Goal: Transaction & Acquisition: Purchase product/service

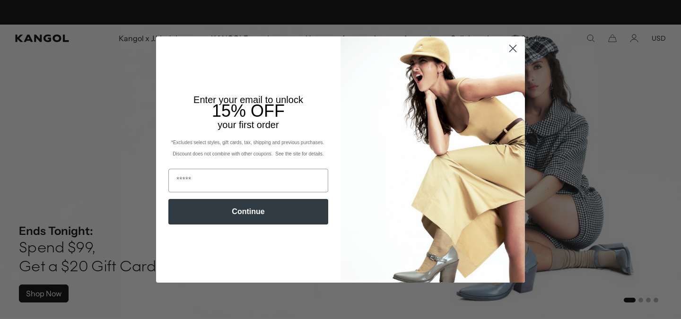
scroll to position [0, 195]
click at [513, 53] on circle "Close dialog" at bounding box center [513, 49] width 16 height 16
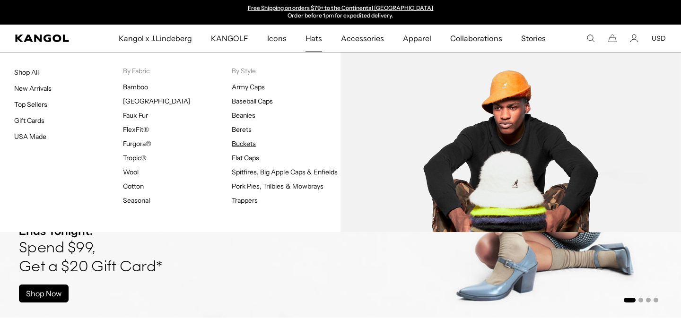
click at [247, 143] on link "Buckets" at bounding box center [244, 144] width 24 height 9
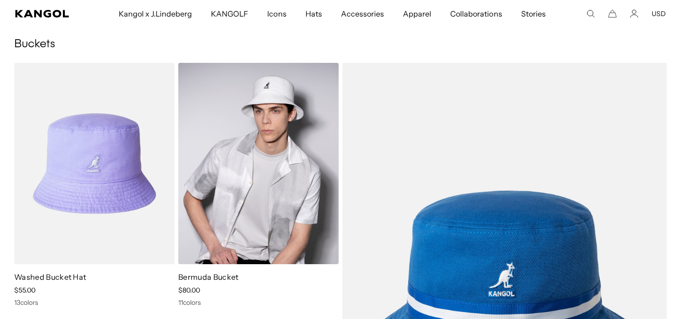
click at [223, 277] on link "Bermuda Bucket" at bounding box center [208, 277] width 60 height 9
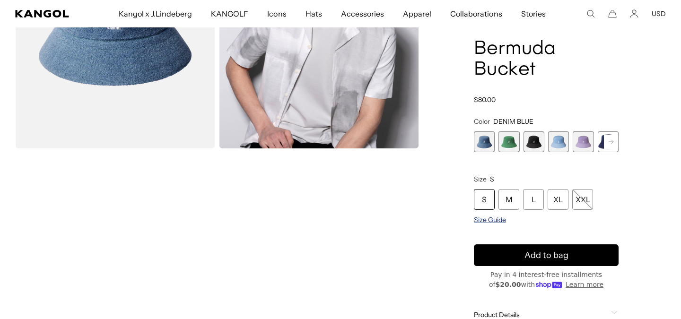
click at [495, 219] on span "Size Guide" at bounding box center [490, 220] width 32 height 9
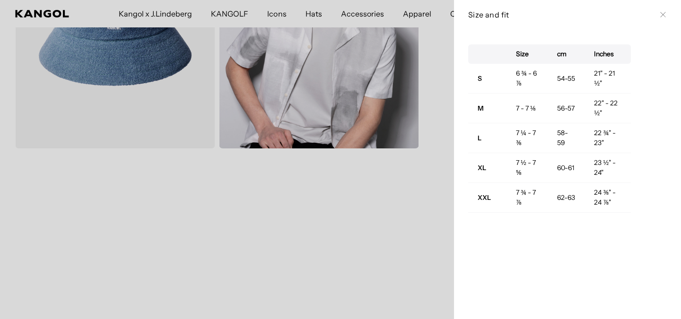
click at [664, 16] on icon at bounding box center [664, 15] width 6 height 6
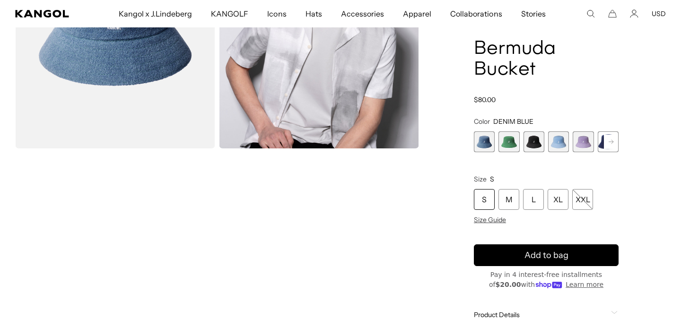
scroll to position [0, 195]
click at [537, 146] on span "3 of 11" at bounding box center [534, 142] width 21 height 21
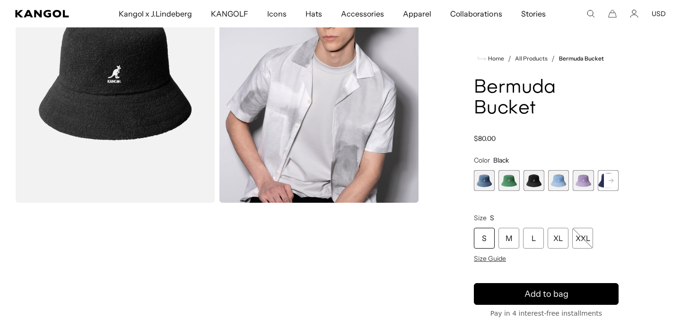
click at [487, 181] on span "1 of 11" at bounding box center [484, 180] width 21 height 21
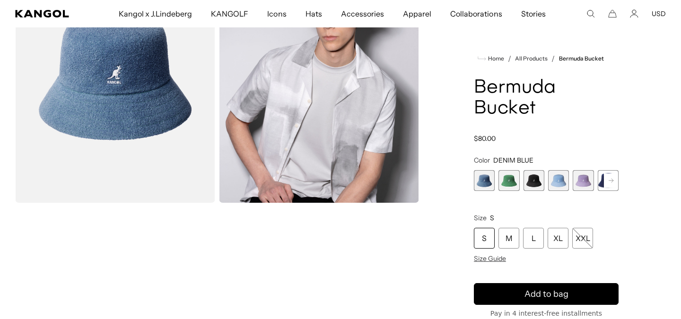
click at [512, 181] on span "2 of 11" at bounding box center [509, 180] width 21 height 21
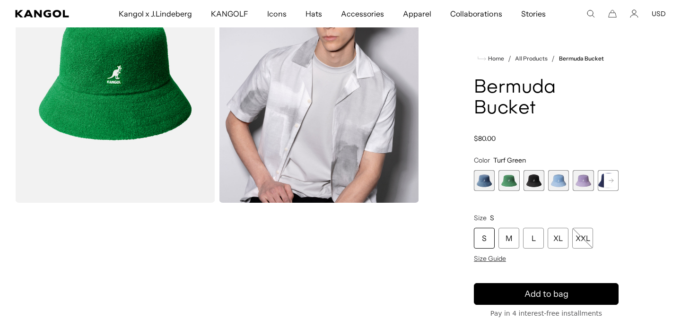
click at [529, 181] on span "3 of 11" at bounding box center [534, 180] width 21 height 21
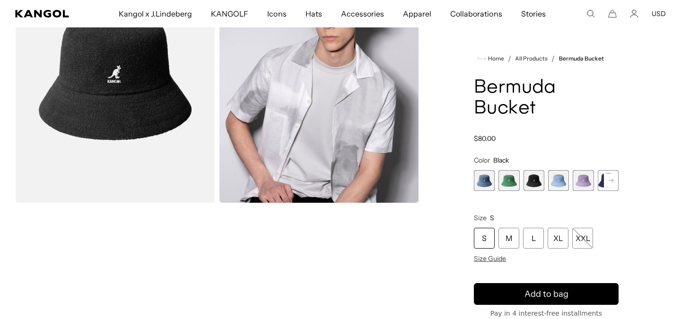
scroll to position [0, 195]
click at [557, 181] on span "4 of 11" at bounding box center [558, 180] width 21 height 21
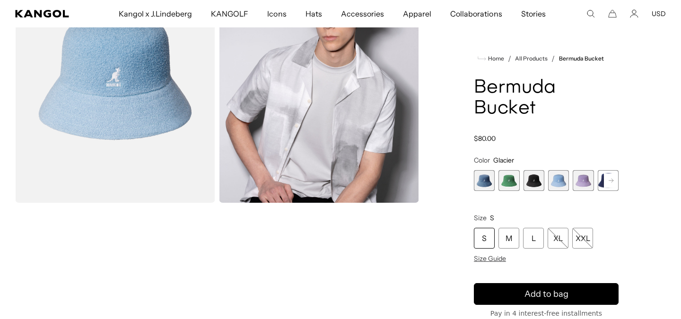
click at [584, 183] on span "5 of 11" at bounding box center [583, 180] width 21 height 21
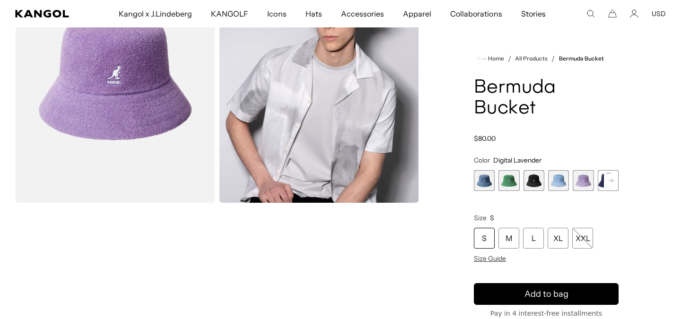
click at [610, 183] on rect at bounding box center [611, 181] width 14 height 14
click at [583, 183] on span "6 of 11" at bounding box center [583, 180] width 21 height 21
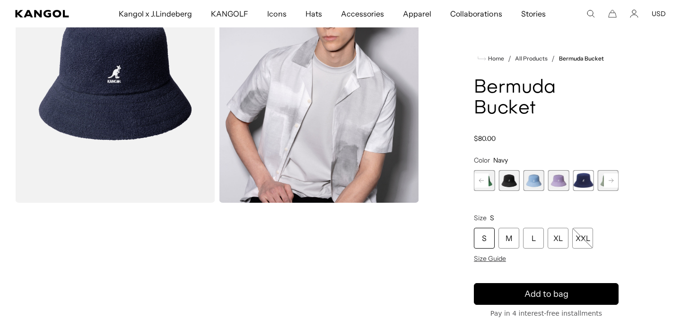
click at [612, 183] on rect at bounding box center [611, 181] width 14 height 14
click at [579, 183] on span "7 of 11" at bounding box center [583, 180] width 21 height 21
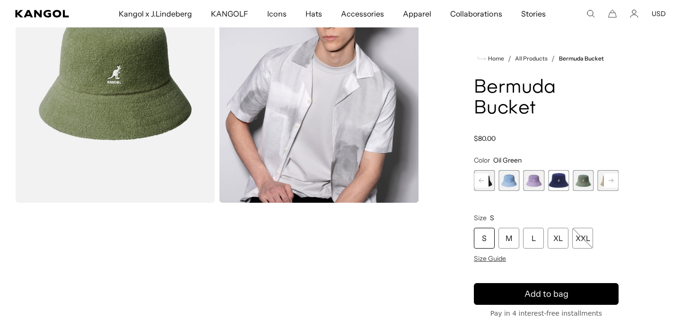
click at [612, 183] on rect at bounding box center [611, 181] width 14 height 14
click at [590, 181] on span "8 of 11" at bounding box center [583, 180] width 21 height 21
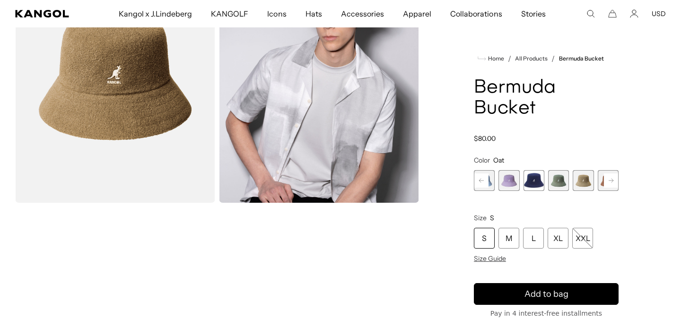
click at [611, 180] on icon at bounding box center [611, 181] width 5 height 4
click at [584, 182] on span "9 of 11" at bounding box center [583, 180] width 21 height 21
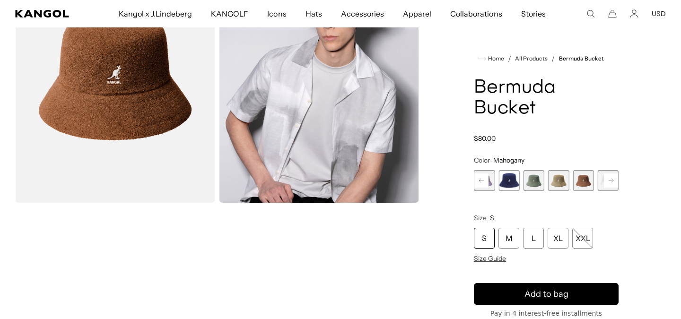
click at [616, 181] on rect at bounding box center [611, 181] width 14 height 14
click at [584, 182] on span "10 of 11" at bounding box center [583, 180] width 21 height 21
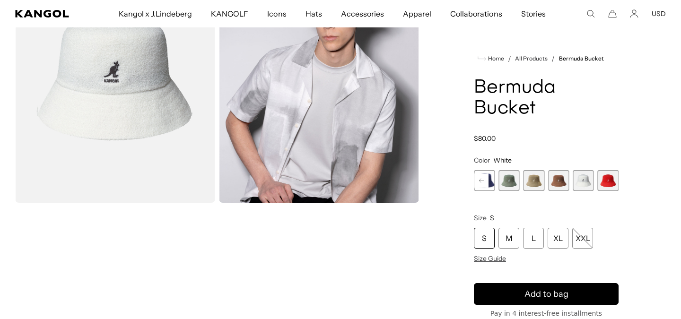
click at [612, 182] on span "11 of 11" at bounding box center [608, 180] width 21 height 21
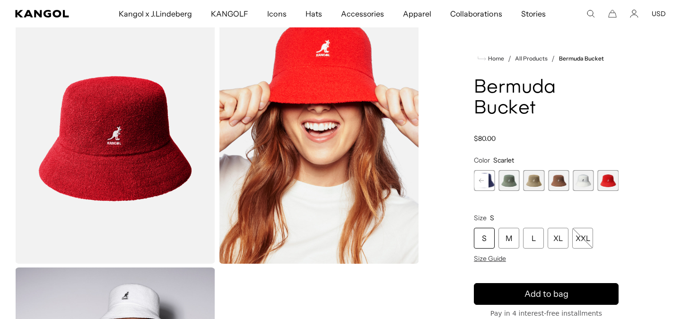
scroll to position [16, 0]
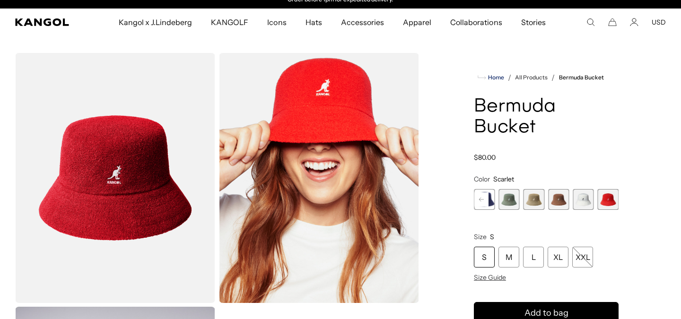
click at [498, 77] on span "Home" at bounding box center [495, 77] width 18 height 7
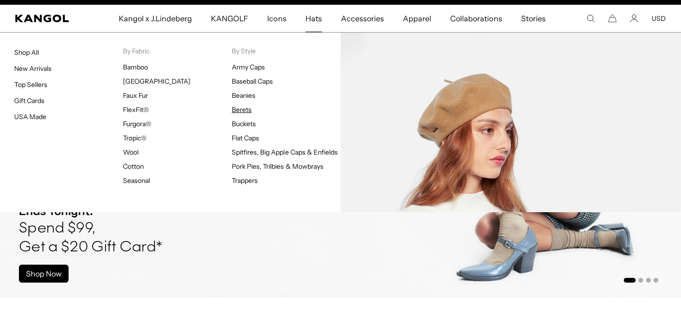
scroll to position [0, 195]
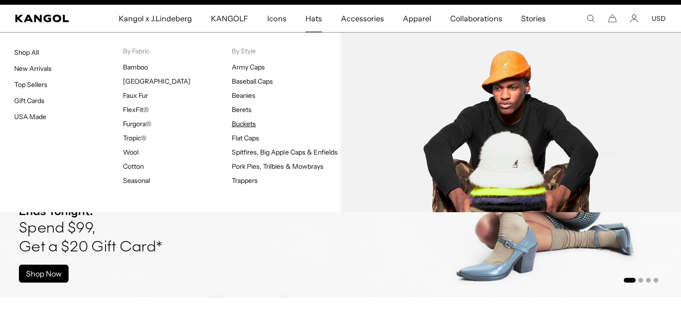
click at [245, 121] on link "Buckets" at bounding box center [244, 124] width 24 height 9
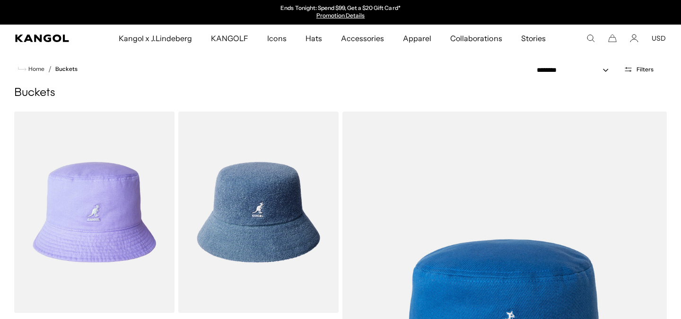
click at [643, 70] on span "Filters" at bounding box center [645, 69] width 17 height 7
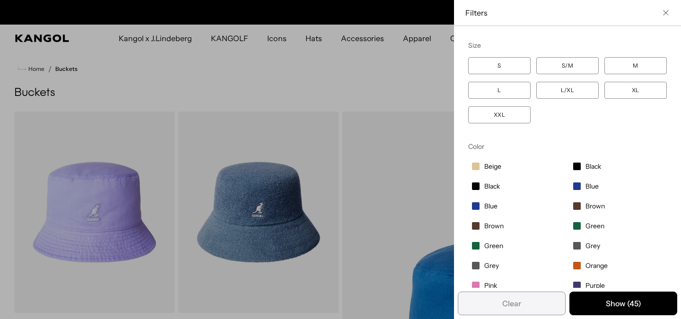
scroll to position [0, 195]
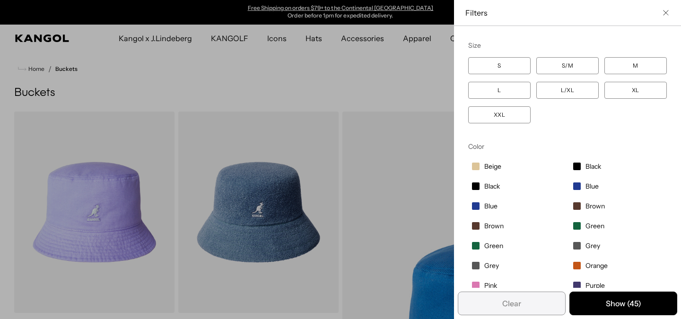
click at [510, 114] on label "XXL" at bounding box center [499, 114] width 62 height 17
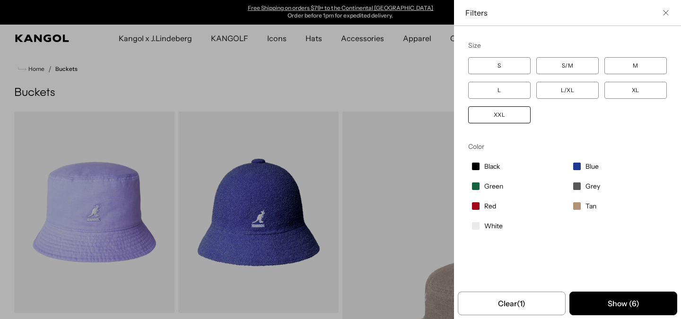
click at [318, 83] on div "Close filters list" at bounding box center [340, 159] width 681 height 319
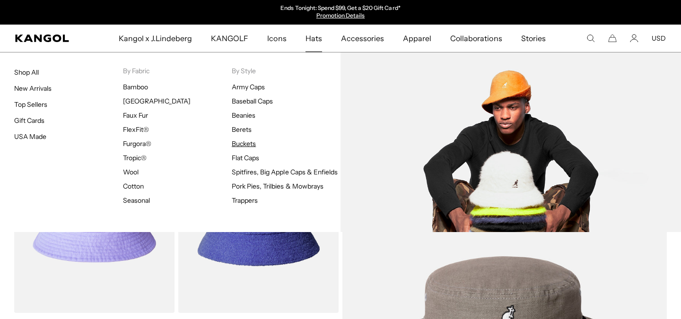
click at [243, 143] on link "Buckets" at bounding box center [244, 144] width 24 height 9
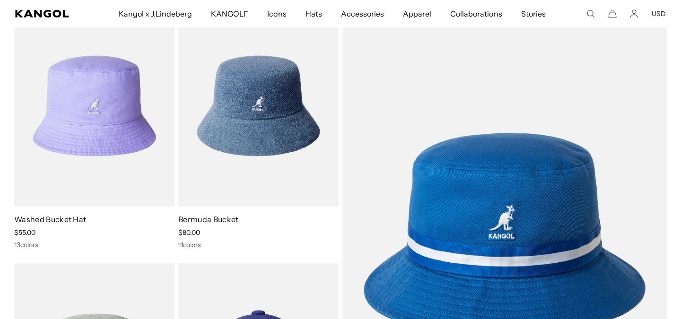
scroll to position [0, 195]
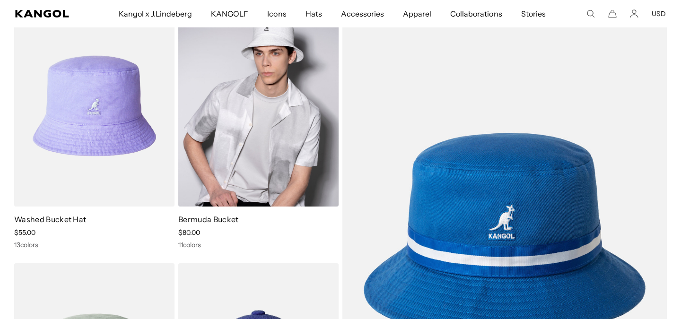
click at [262, 161] on img at bounding box center [258, 106] width 160 height 202
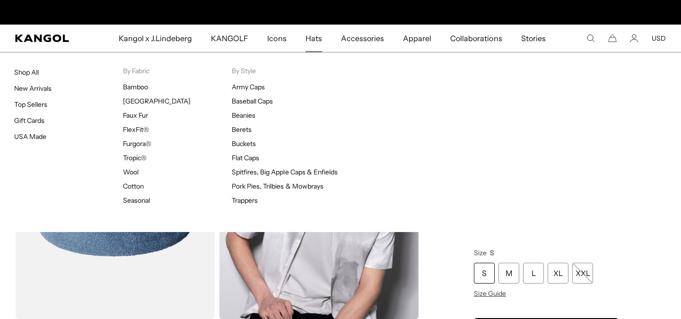
scroll to position [0, 195]
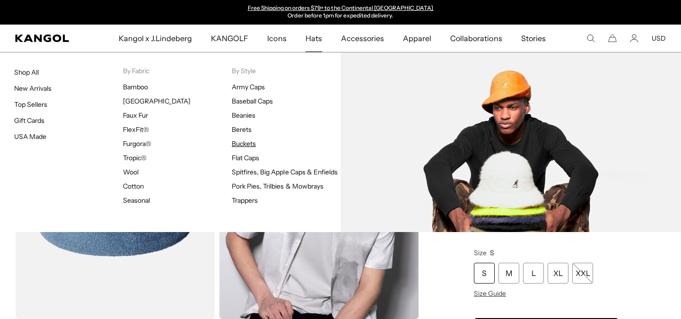
click at [247, 142] on link "Buckets" at bounding box center [244, 144] width 24 height 9
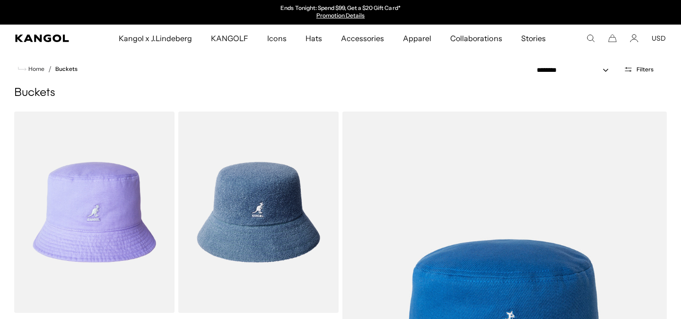
click at [647, 67] on span "Filters" at bounding box center [645, 69] width 17 height 7
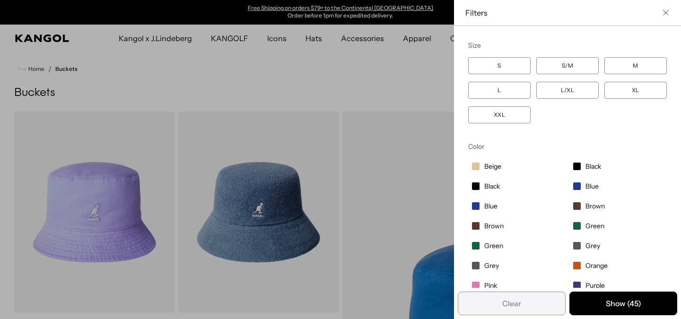
click at [505, 117] on label "XXL" at bounding box center [499, 114] width 62 height 17
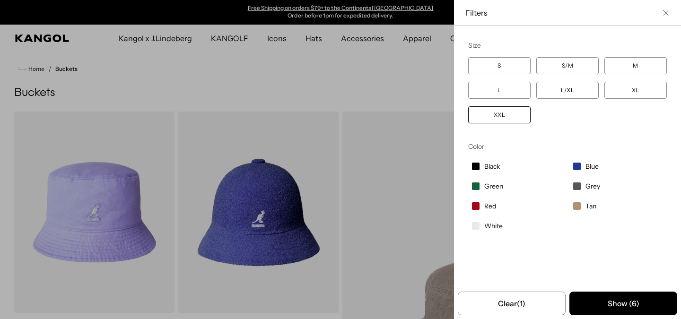
click at [293, 87] on div "Close filters list" at bounding box center [340, 159] width 681 height 319
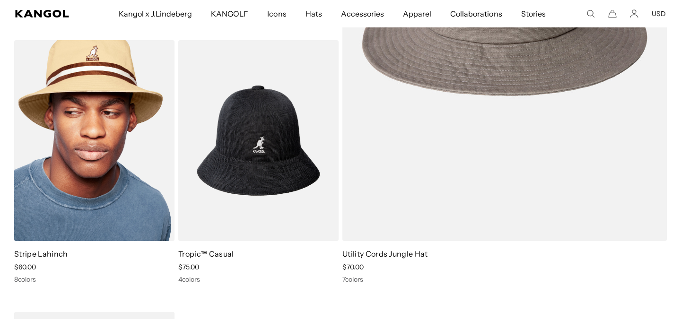
scroll to position [333, 0]
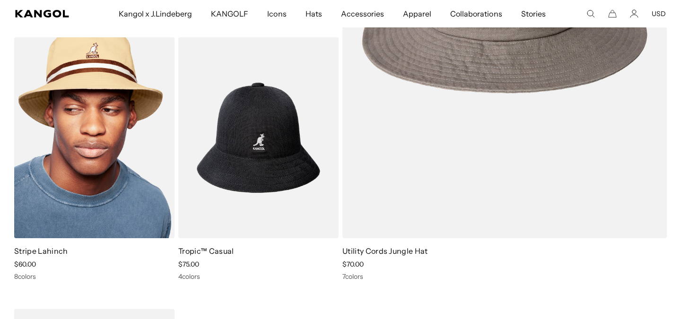
click at [114, 148] on img at bounding box center [94, 138] width 160 height 202
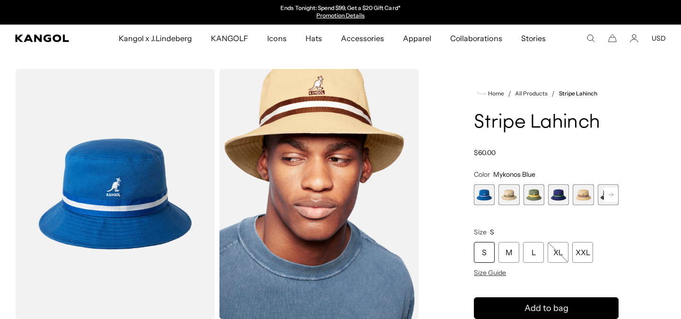
click at [609, 194] on rect at bounding box center [611, 195] width 14 height 14
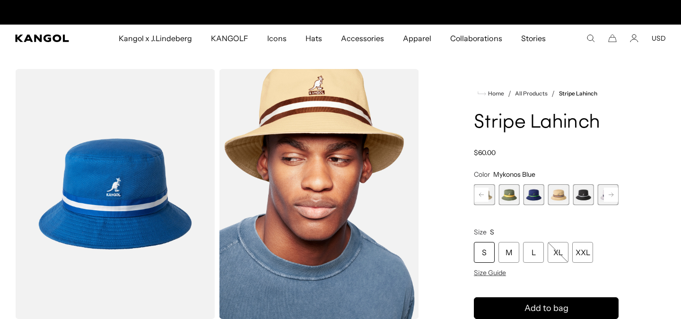
scroll to position [0, 195]
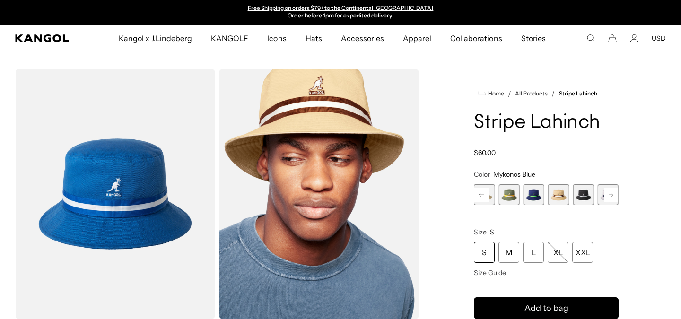
click at [611, 199] on rect at bounding box center [611, 195] width 14 height 14
click at [611, 197] on rect at bounding box center [611, 195] width 14 height 14
click at [611, 197] on div "Previous Next Mykonos Blue Variant sold out or unavailable Beige Variant sold o…" at bounding box center [546, 195] width 145 height 21
click at [606, 200] on span "9 of 9" at bounding box center [608, 195] width 21 height 21
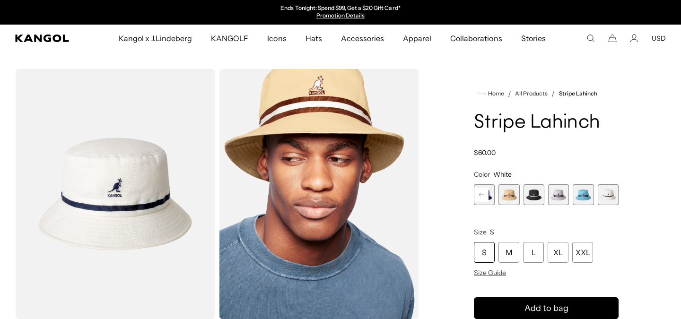
click at [554, 200] on span "7 of 9" at bounding box center [558, 195] width 21 height 21
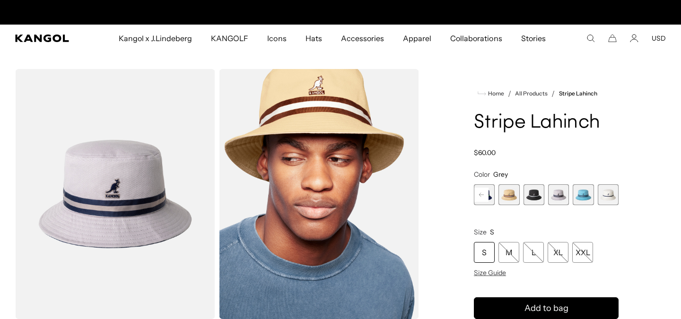
scroll to position [0, 195]
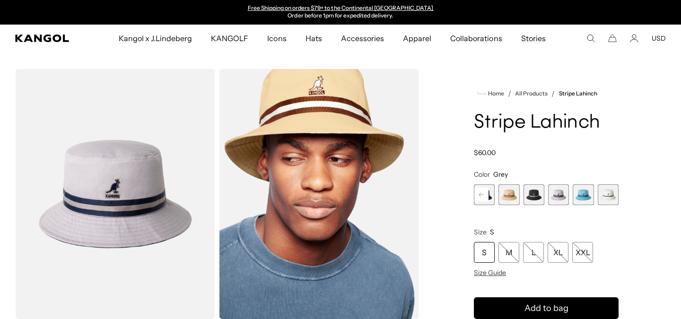
click at [610, 191] on span "9 of 9" at bounding box center [608, 195] width 21 height 21
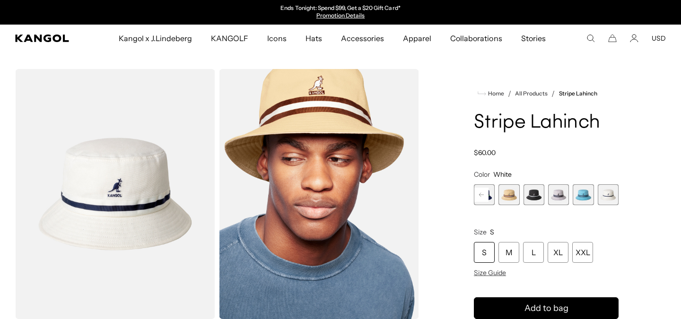
click at [559, 198] on span "7 of 9" at bounding box center [558, 195] width 21 height 21
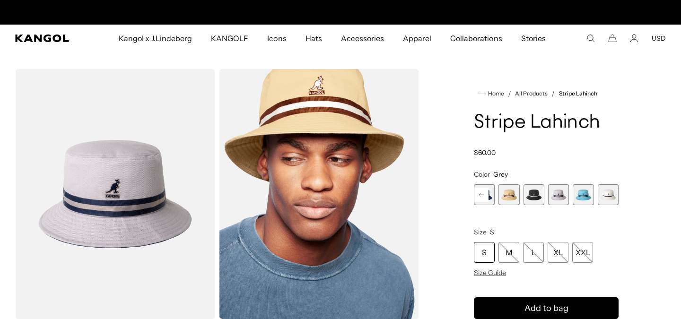
click at [483, 193] on rect at bounding box center [482, 195] width 14 height 14
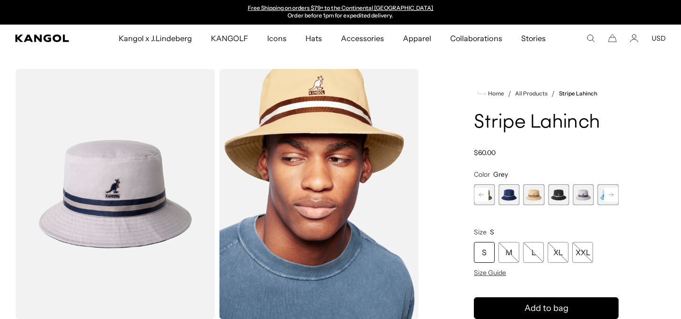
click at [482, 194] on rect at bounding box center [482, 195] width 14 height 14
click at [486, 195] on rect at bounding box center [482, 195] width 14 height 14
click at [482, 195] on span "1 of 9" at bounding box center [484, 195] width 21 height 21
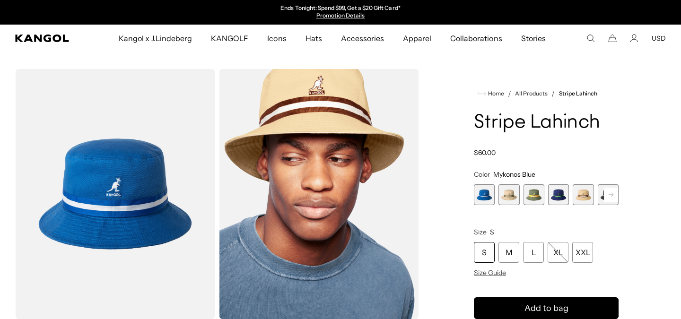
click at [509, 197] on span "2 of 9" at bounding box center [509, 195] width 21 height 21
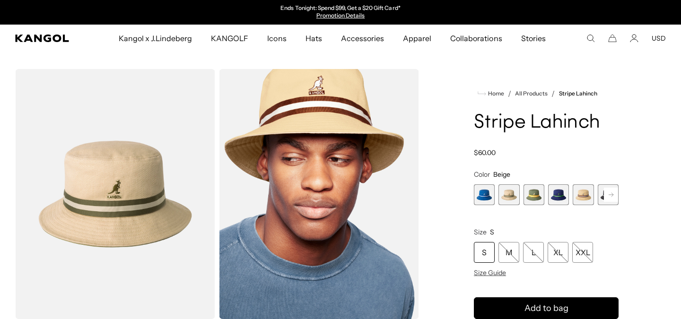
click at [544, 196] on span "3 of 9" at bounding box center [534, 195] width 21 height 21
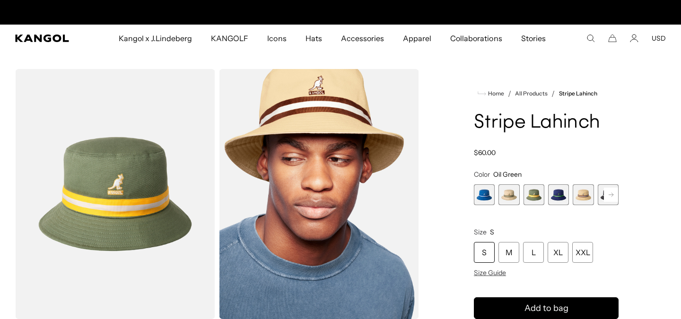
click at [561, 196] on span "4 of 9" at bounding box center [558, 195] width 21 height 21
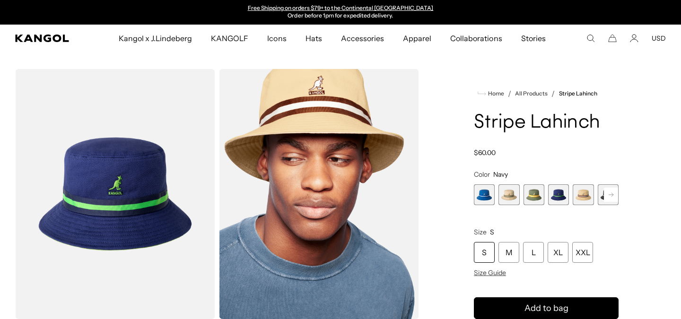
click at [583, 195] on span "5 of 9" at bounding box center [583, 195] width 21 height 21
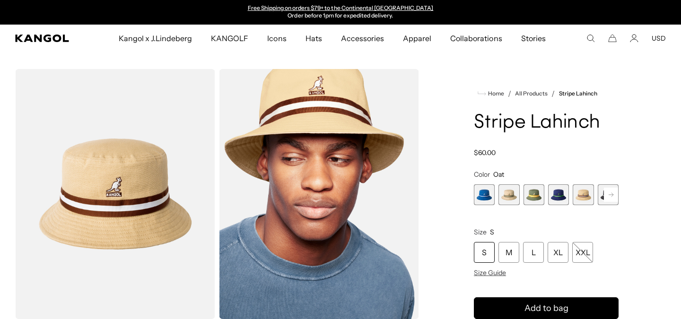
click at [610, 194] on icon at bounding box center [611, 195] width 5 height 4
click at [575, 196] on span "6 of 9" at bounding box center [583, 195] width 21 height 21
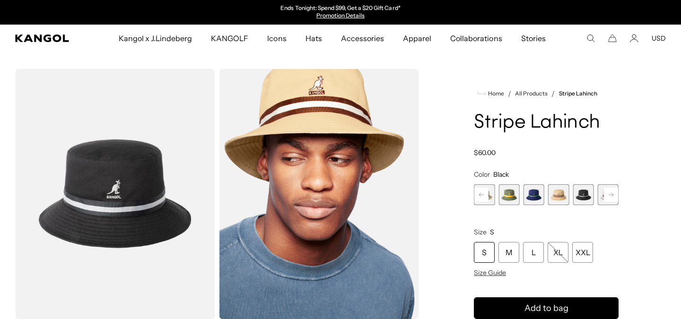
click at [611, 196] on rect at bounding box center [611, 195] width 14 height 14
click at [591, 196] on span "7 of 9" at bounding box center [583, 195] width 21 height 21
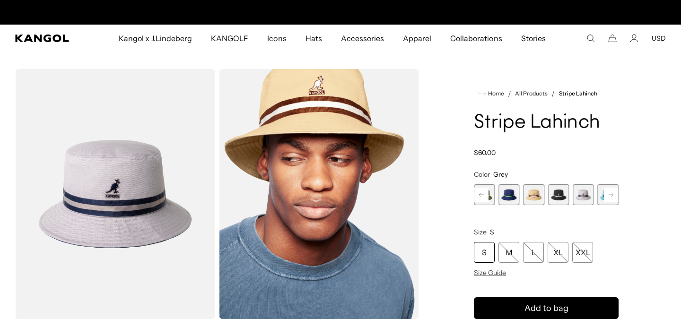
scroll to position [0, 195]
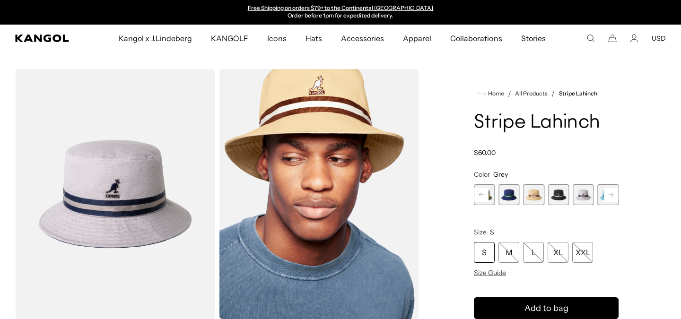
click at [614, 196] on rect at bounding box center [611, 195] width 14 height 14
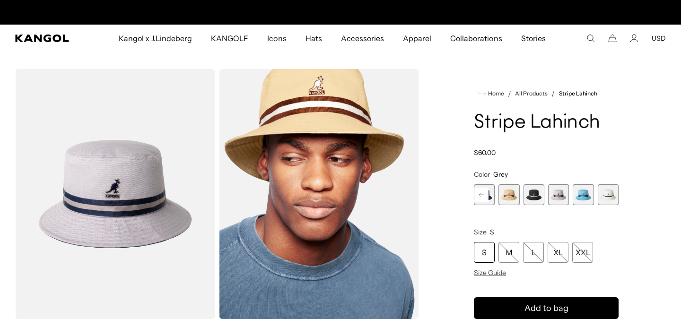
click at [607, 195] on span "9 of 9" at bounding box center [608, 195] width 21 height 21
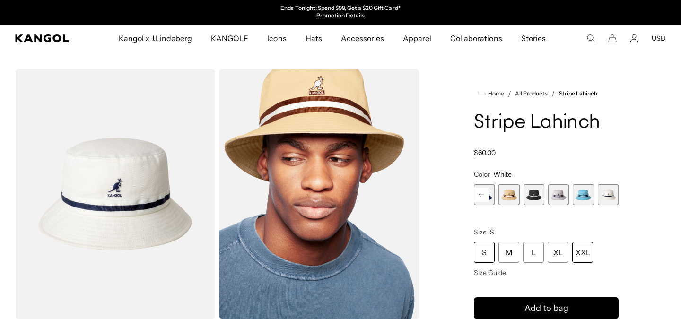
click at [583, 249] on div "XXL" at bounding box center [583, 252] width 21 height 21
click at [559, 204] on span "7 of 9" at bounding box center [558, 195] width 21 height 21
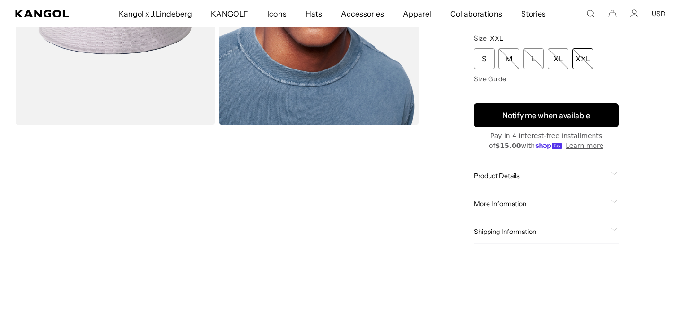
click at [548, 118] on button "Notify me when available" at bounding box center [546, 116] width 145 height 24
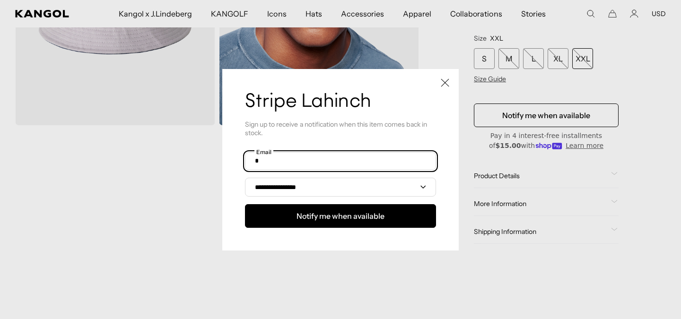
click at [333, 158] on input "text" at bounding box center [340, 161] width 191 height 18
type input "**********"
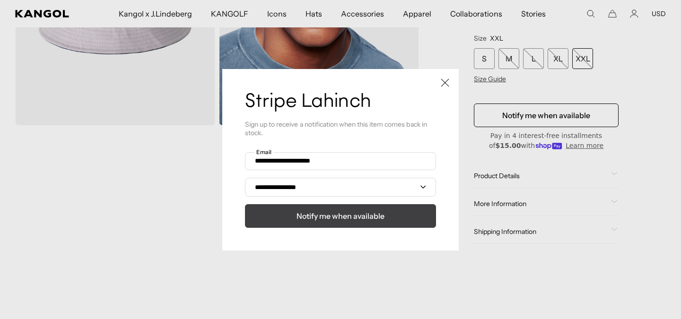
click at [339, 216] on span "Notify me when available" at bounding box center [341, 216] width 88 height 11
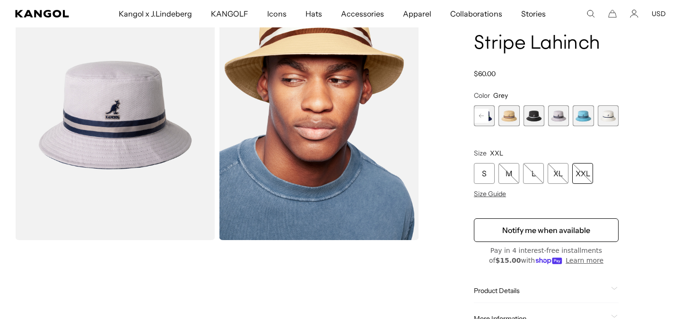
scroll to position [0, 0]
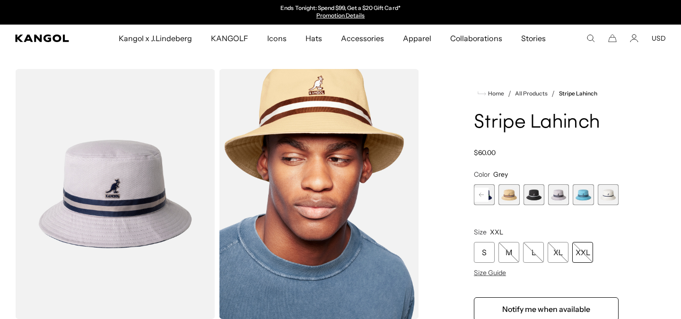
click at [602, 192] on span "9 of 9" at bounding box center [608, 195] width 21 height 21
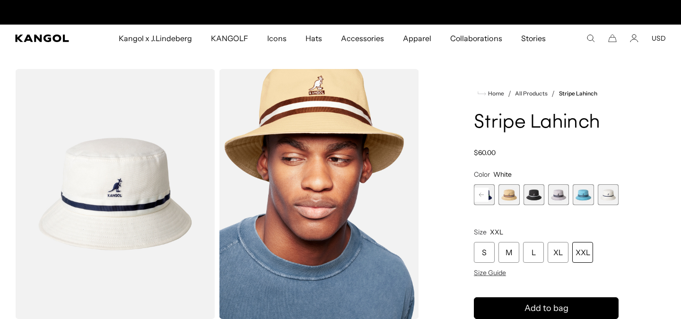
scroll to position [0, 195]
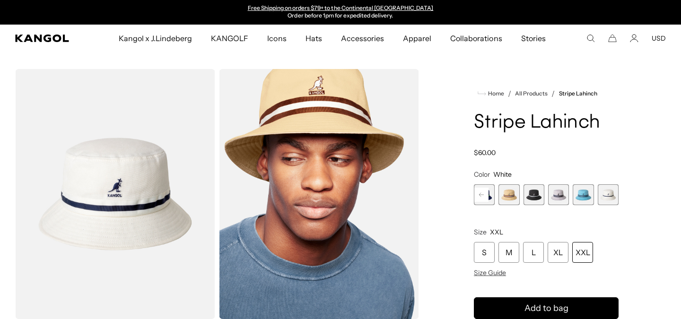
click at [482, 196] on rect at bounding box center [482, 195] width 14 height 14
click at [482, 196] on span "1 of 9" at bounding box center [484, 195] width 21 height 21
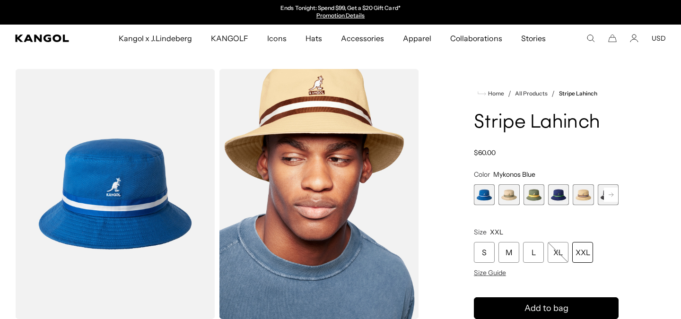
click at [512, 195] on span "2 of 9" at bounding box center [509, 195] width 21 height 21
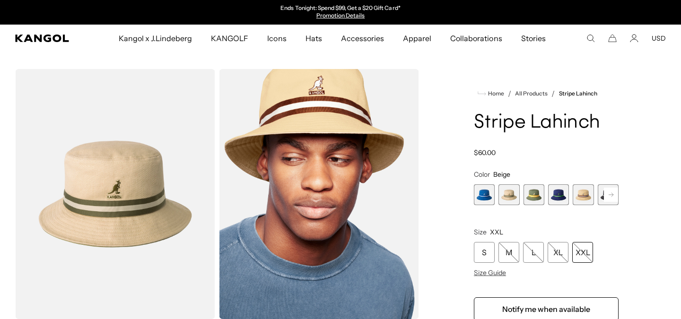
click at [532, 193] on span "3 of 9" at bounding box center [534, 195] width 21 height 21
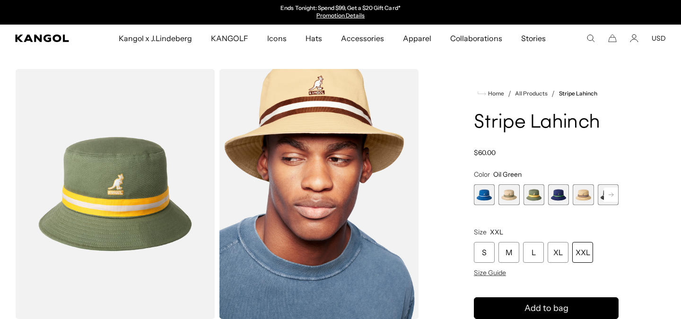
click at [562, 195] on span "4 of 9" at bounding box center [558, 195] width 21 height 21
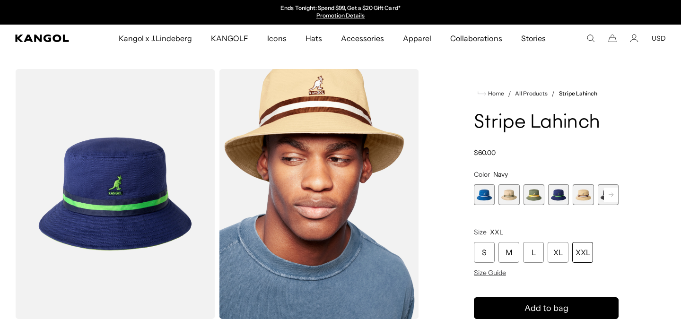
click at [610, 195] on icon at bounding box center [611, 195] width 5 height 4
click at [558, 193] on span "7 of 9" at bounding box center [558, 195] width 21 height 21
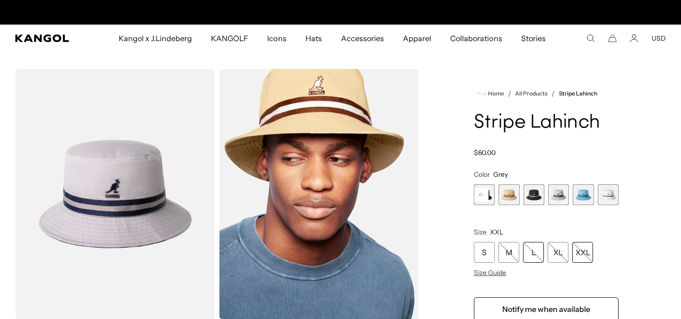
scroll to position [0, 195]
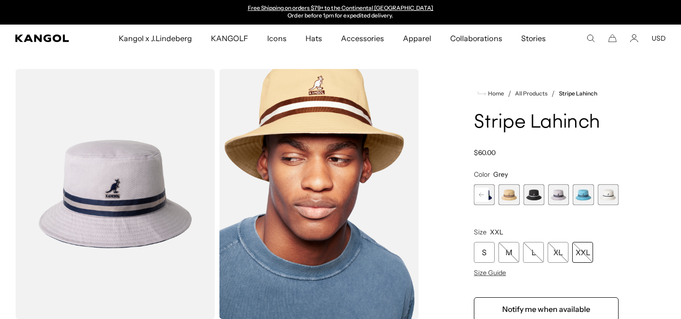
click at [578, 256] on div "XXL" at bounding box center [583, 252] width 21 height 21
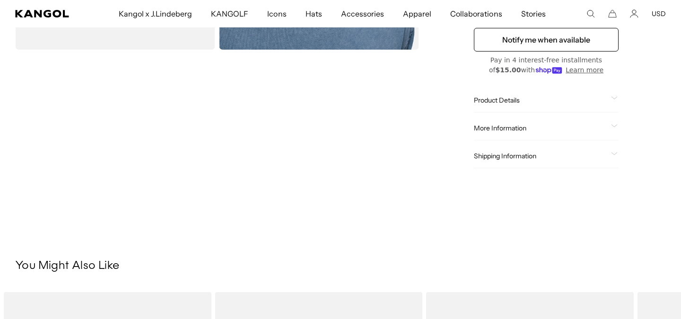
scroll to position [320, 0]
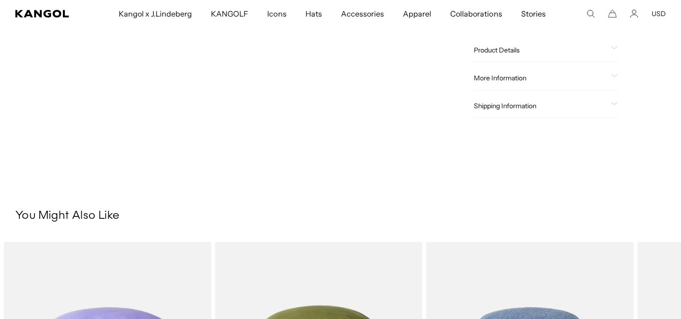
click at [519, 57] on div "Product Details The Stripe Lahinch is an updated version of the iconic cotton b…" at bounding box center [546, 50] width 145 height 24
click at [514, 49] on span "Product Details" at bounding box center [540, 50] width 133 height 9
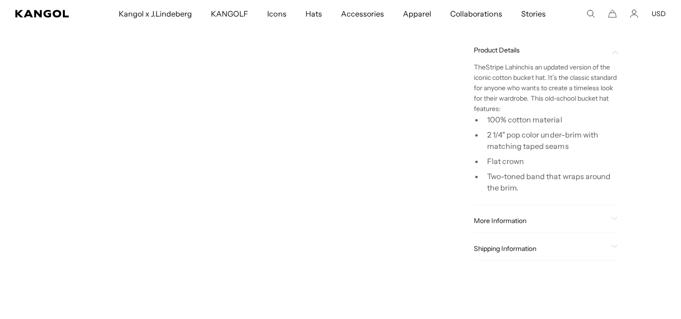
scroll to position [0, 195]
click at [512, 215] on div "More Information Style ID K4012SP Shape Bucket Fabrication Cotton Material 100%…" at bounding box center [546, 221] width 145 height 24
click at [511, 219] on span "More Information" at bounding box center [540, 221] width 133 height 9
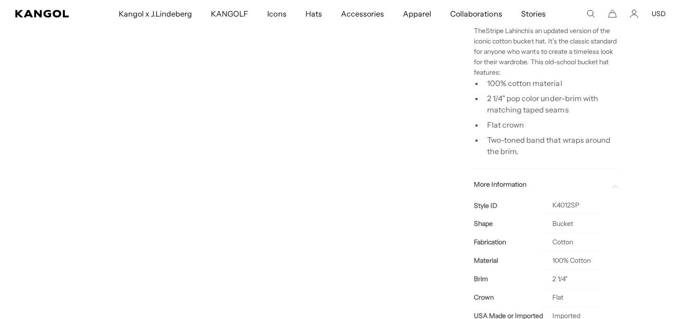
scroll to position [412, 0]
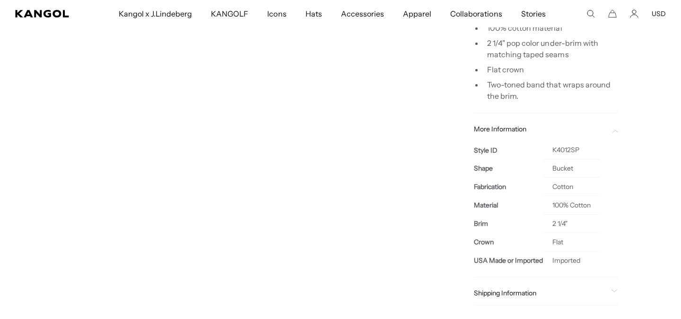
click at [507, 291] on span "Shipping Information" at bounding box center [540, 293] width 133 height 9
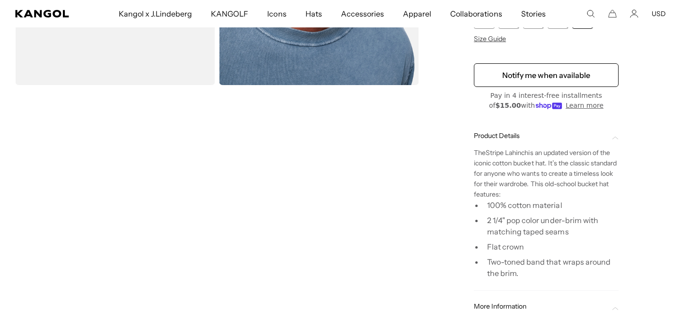
scroll to position [0, 0]
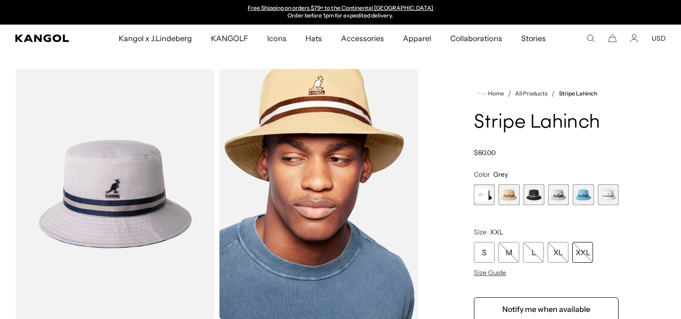
click at [613, 195] on span "9 of 9" at bounding box center [608, 195] width 21 height 21
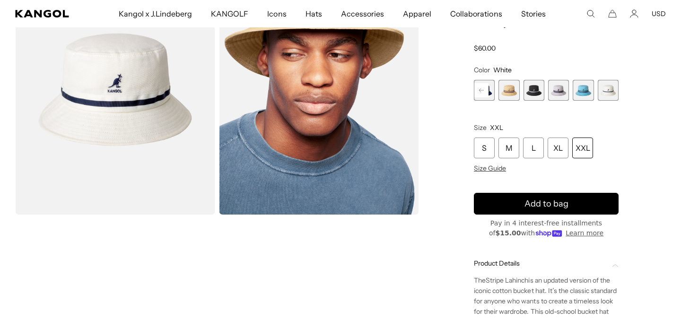
scroll to position [203, 0]
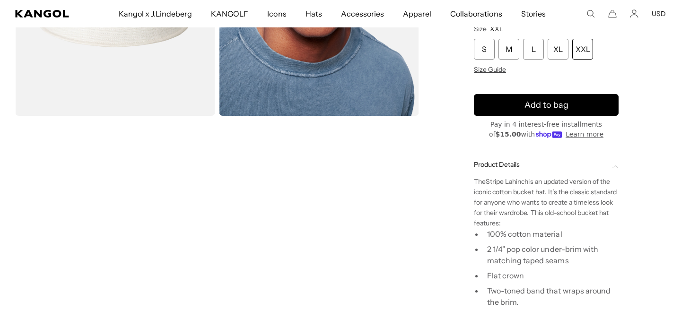
click at [549, 203] on span "is an updated version of the iconic cotton bucket hat. It’s the classic standar…" at bounding box center [545, 202] width 143 height 50
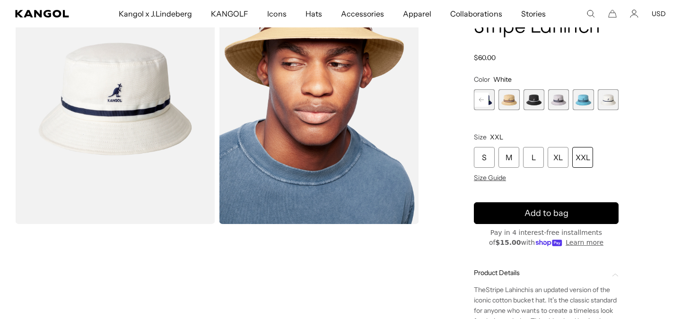
scroll to position [72, 0]
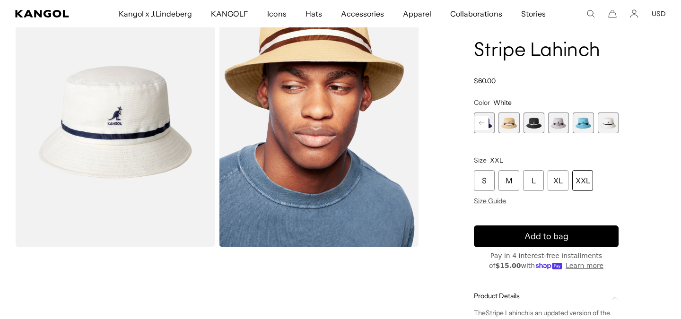
click at [591, 176] on div "XXL" at bounding box center [583, 180] width 21 height 21
click at [582, 182] on div "XXL" at bounding box center [583, 180] width 21 height 21
click at [587, 176] on div "XXL" at bounding box center [583, 180] width 21 height 21
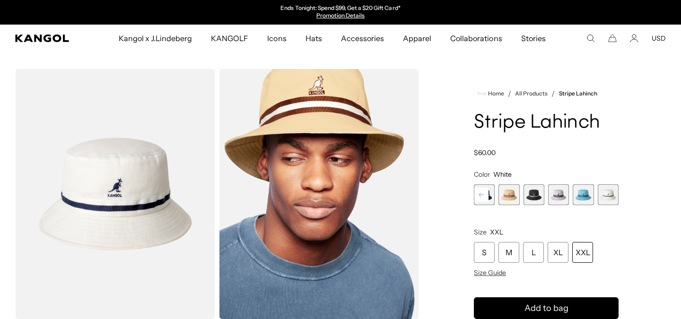
click at [606, 195] on span "9 of 9" at bounding box center [608, 195] width 21 height 21
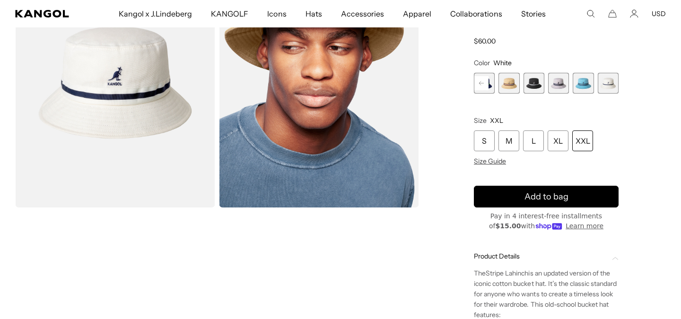
click at [482, 84] on rect at bounding box center [482, 83] width 14 height 14
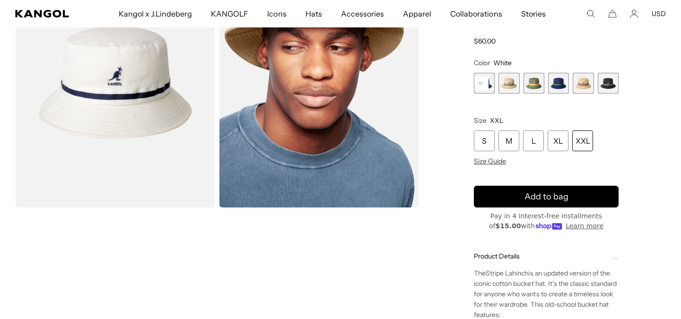
click at [482, 84] on div "Previous Next Mykonos Blue Variant sold out or unavailable Beige Variant sold o…" at bounding box center [546, 83] width 145 height 21
click at [482, 84] on span "1 of 9" at bounding box center [484, 83] width 21 height 21
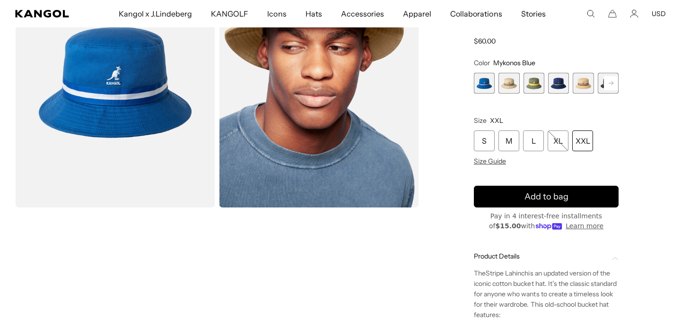
click at [505, 84] on span "2 of 9" at bounding box center [509, 83] width 21 height 21
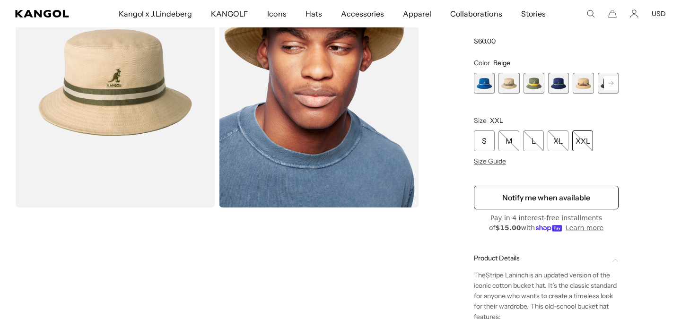
click at [531, 84] on span "3 of 9" at bounding box center [534, 83] width 21 height 21
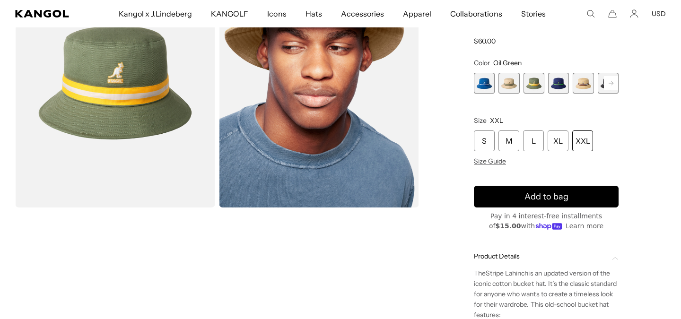
click at [560, 84] on span "4 of 9" at bounding box center [558, 83] width 21 height 21
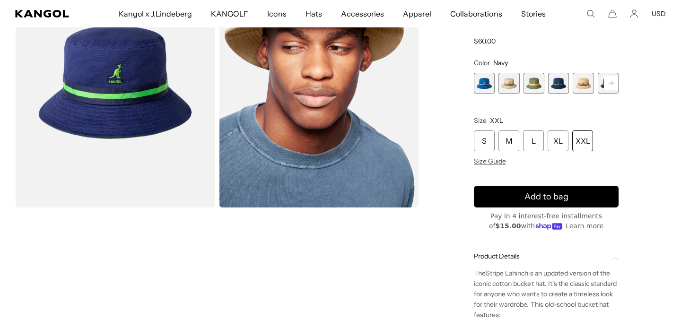
click at [583, 83] on span "5 of 9" at bounding box center [583, 83] width 21 height 21
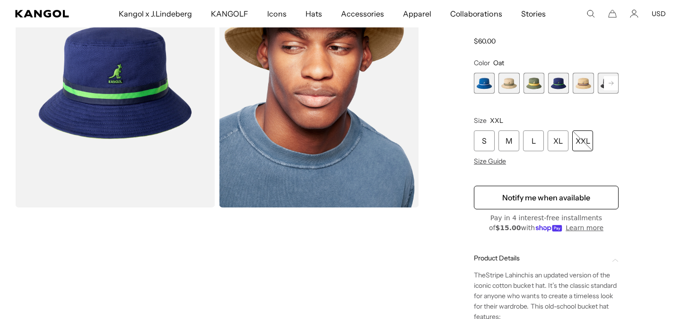
click at [608, 83] on rect at bounding box center [611, 83] width 14 height 14
click at [562, 85] on span "5 of 9" at bounding box center [558, 83] width 21 height 21
click at [585, 83] on span "6 of 9" at bounding box center [583, 83] width 21 height 21
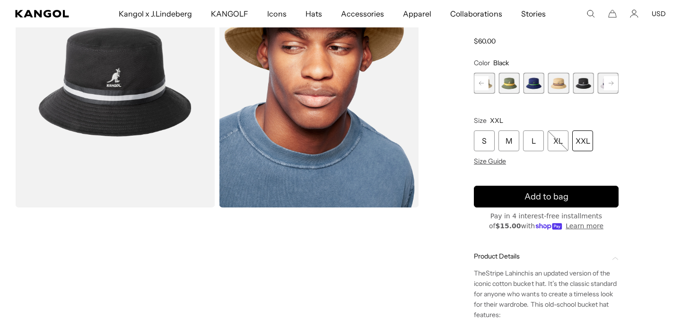
click at [608, 83] on rect at bounding box center [611, 83] width 14 height 14
click at [585, 88] on span "7 of 9" at bounding box center [583, 83] width 21 height 21
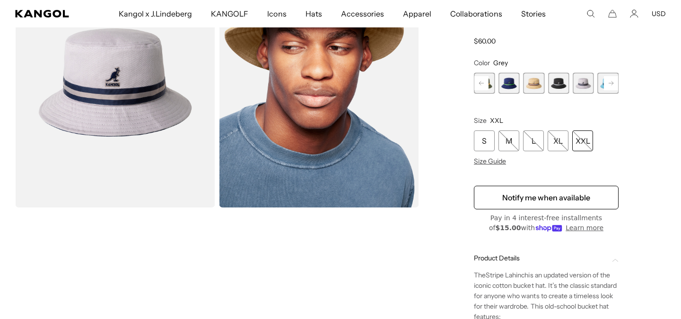
click at [614, 84] on rect at bounding box center [611, 83] width 14 height 14
click at [582, 86] on span "8 of 9" at bounding box center [583, 83] width 21 height 21
click at [605, 84] on span "9 of 9" at bounding box center [608, 83] width 21 height 21
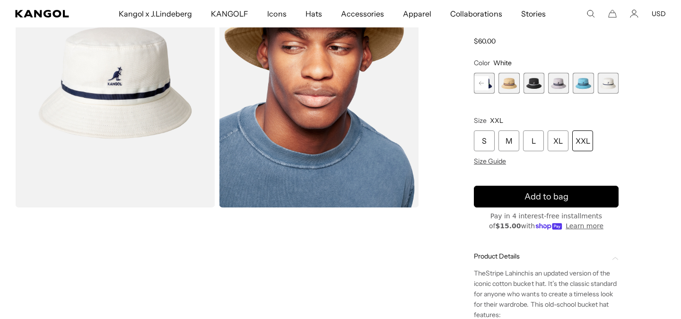
scroll to position [0, 195]
click at [585, 138] on div "XXL" at bounding box center [583, 141] width 21 height 21
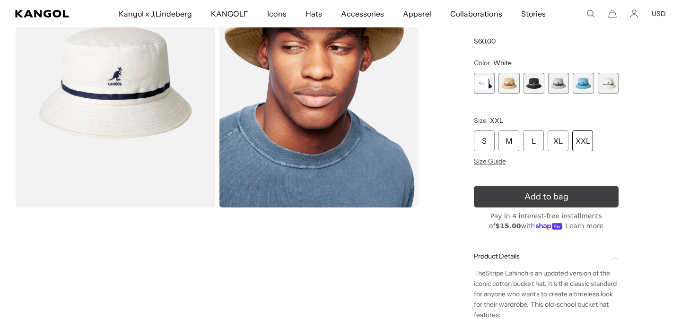
click at [553, 198] on icon "submit" at bounding box center [546, 196] width 19 height 19
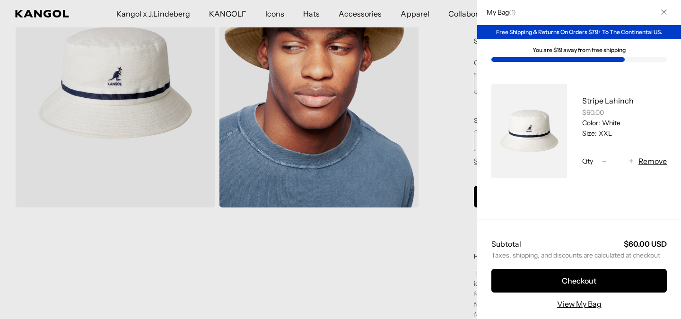
click at [664, 9] on icon "Close" at bounding box center [665, 12] width 6 height 6
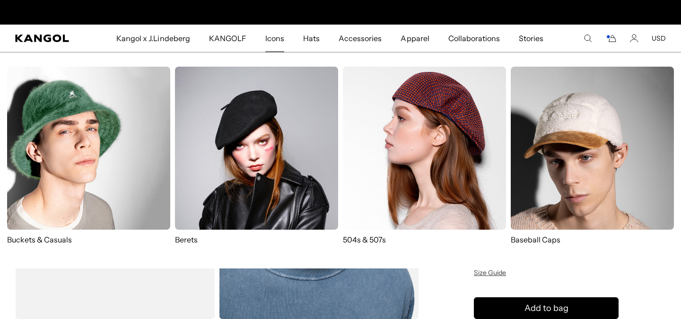
scroll to position [0, 0]
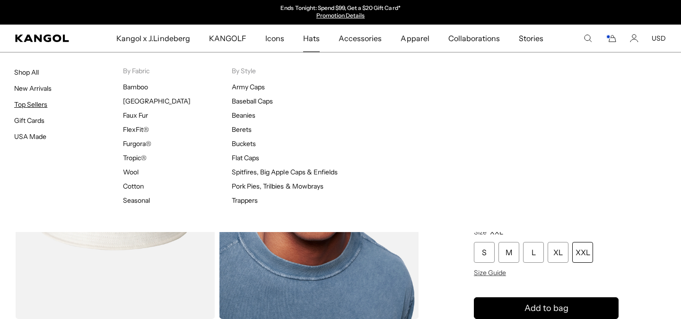
click at [26, 103] on link "Top Sellers" at bounding box center [30, 104] width 33 height 9
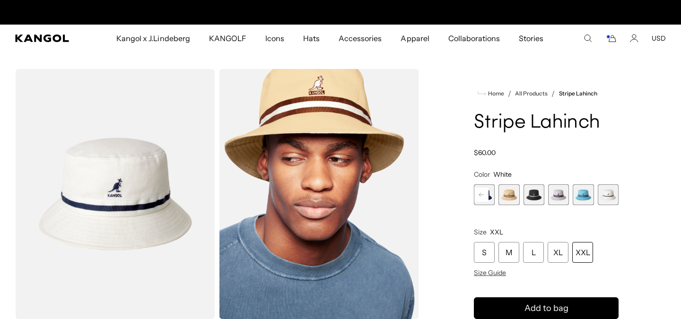
scroll to position [0, 195]
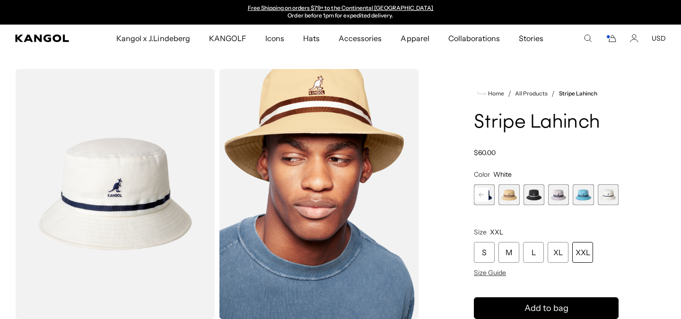
click at [610, 39] on rect "Cart" at bounding box center [609, 37] width 4 height 4
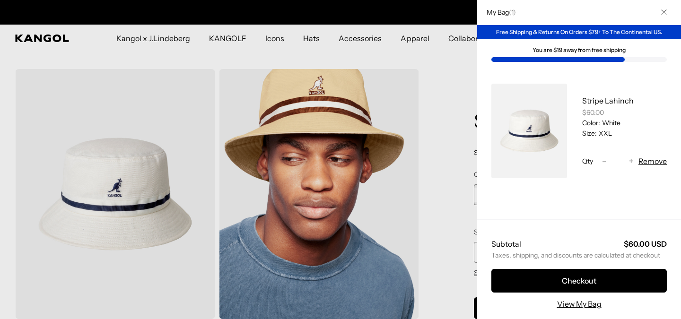
scroll to position [0, 0]
click at [353, 44] on div at bounding box center [340, 159] width 681 height 319
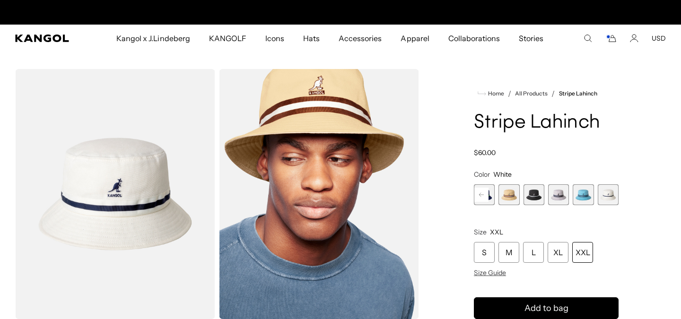
scroll to position [0, 195]
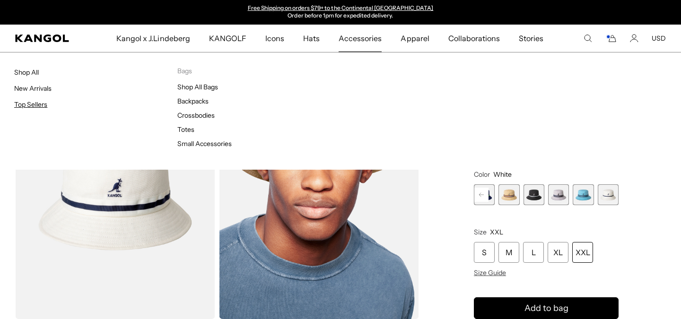
click at [30, 107] on link "Top Sellers" at bounding box center [30, 104] width 33 height 9
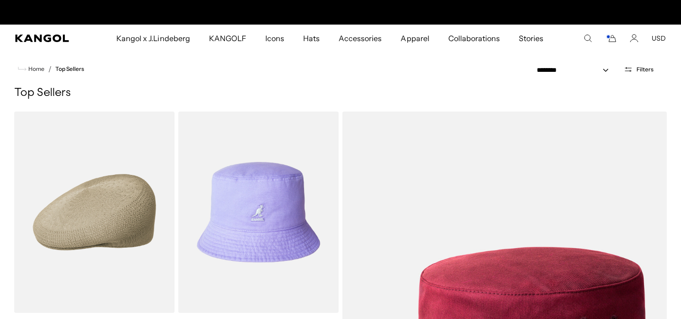
scroll to position [0, 195]
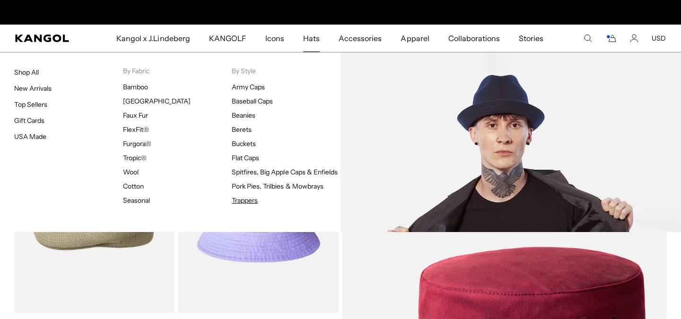
scroll to position [0, 195]
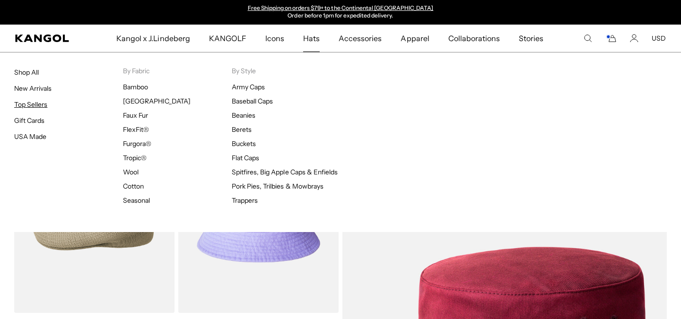
click at [38, 102] on link "Top Sellers" at bounding box center [30, 104] width 33 height 9
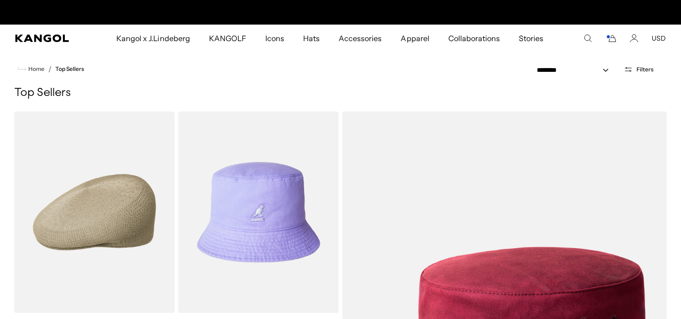
click at [612, 37] on icon "Cart" at bounding box center [611, 38] width 11 height 9
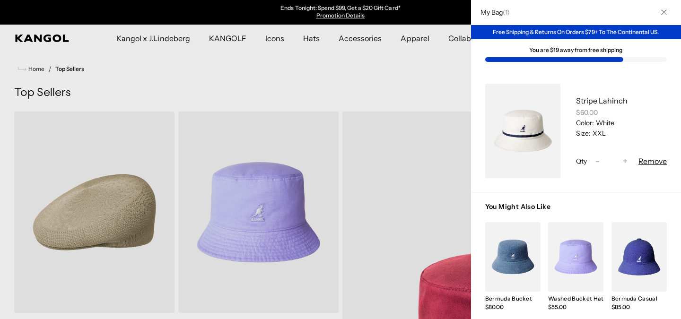
scroll to position [84, 0]
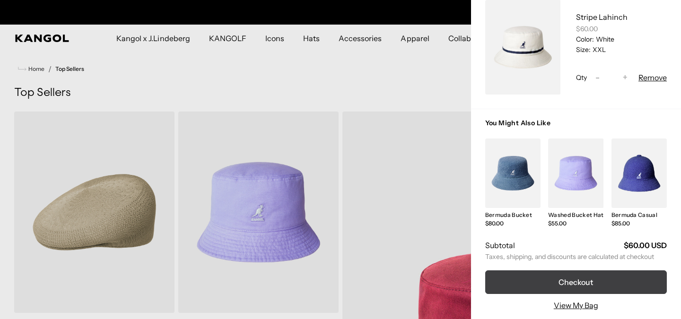
click at [578, 285] on button "Checkout" at bounding box center [576, 283] width 182 height 24
